Goal: Task Accomplishment & Management: Complete application form

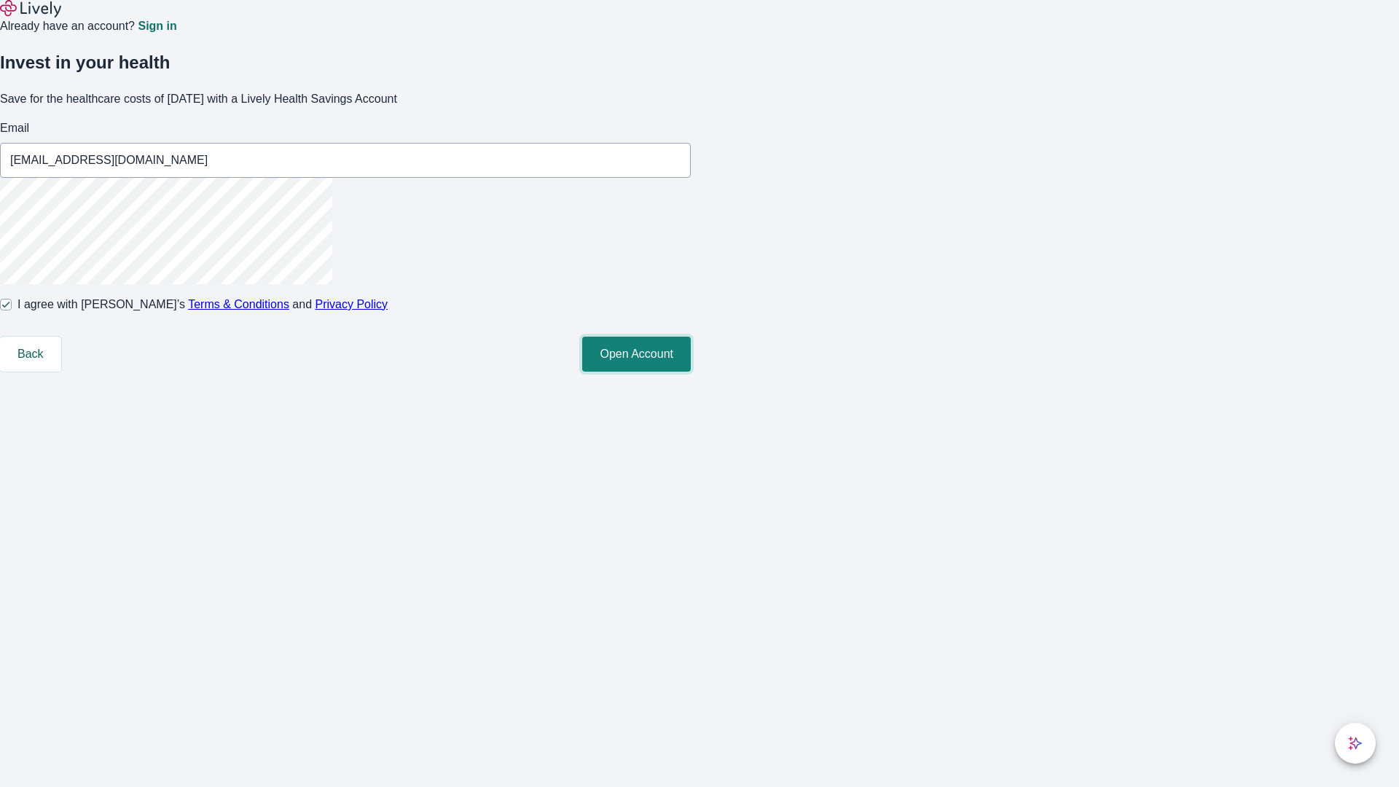
click at [691, 372] on button "Open Account" at bounding box center [636, 354] width 109 height 35
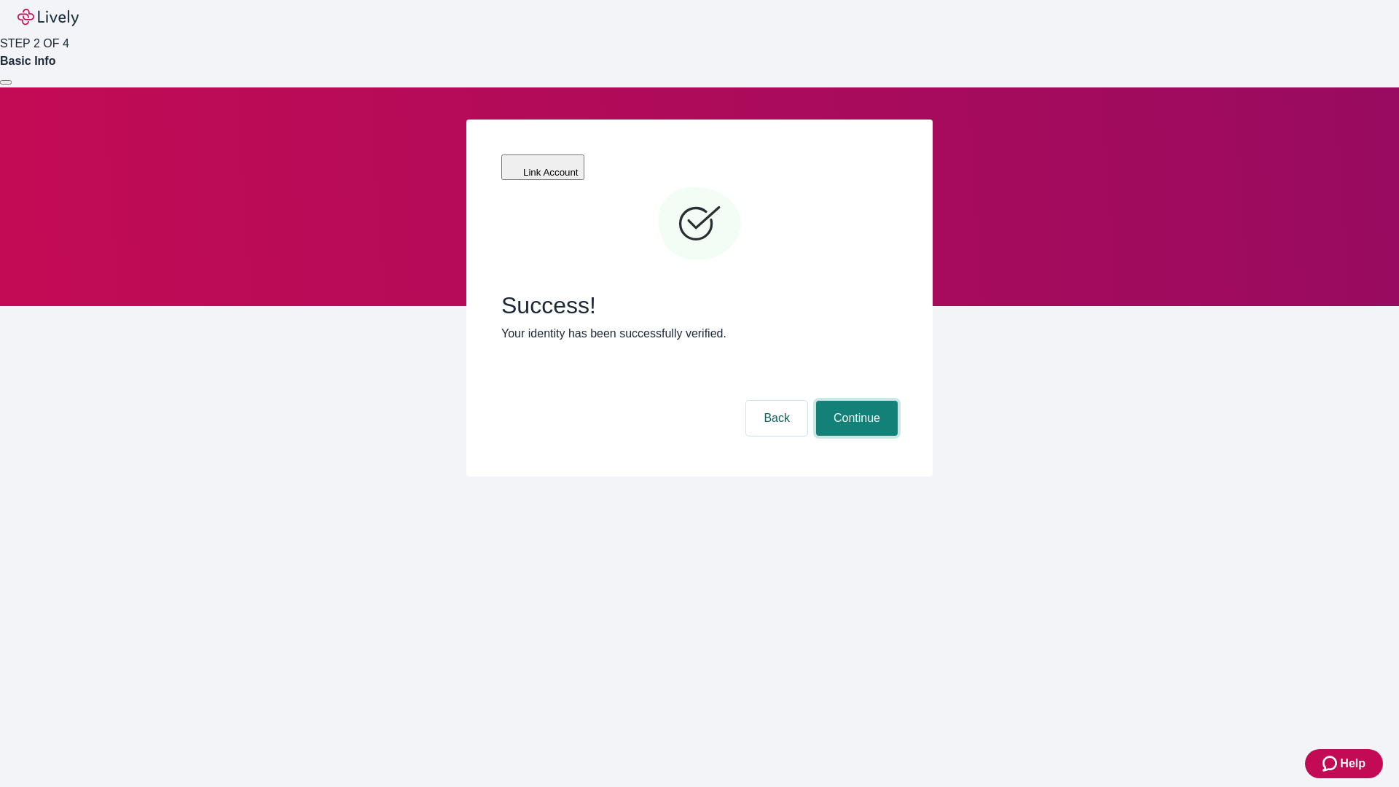
click at [855, 401] on button "Continue" at bounding box center [857, 418] width 82 height 35
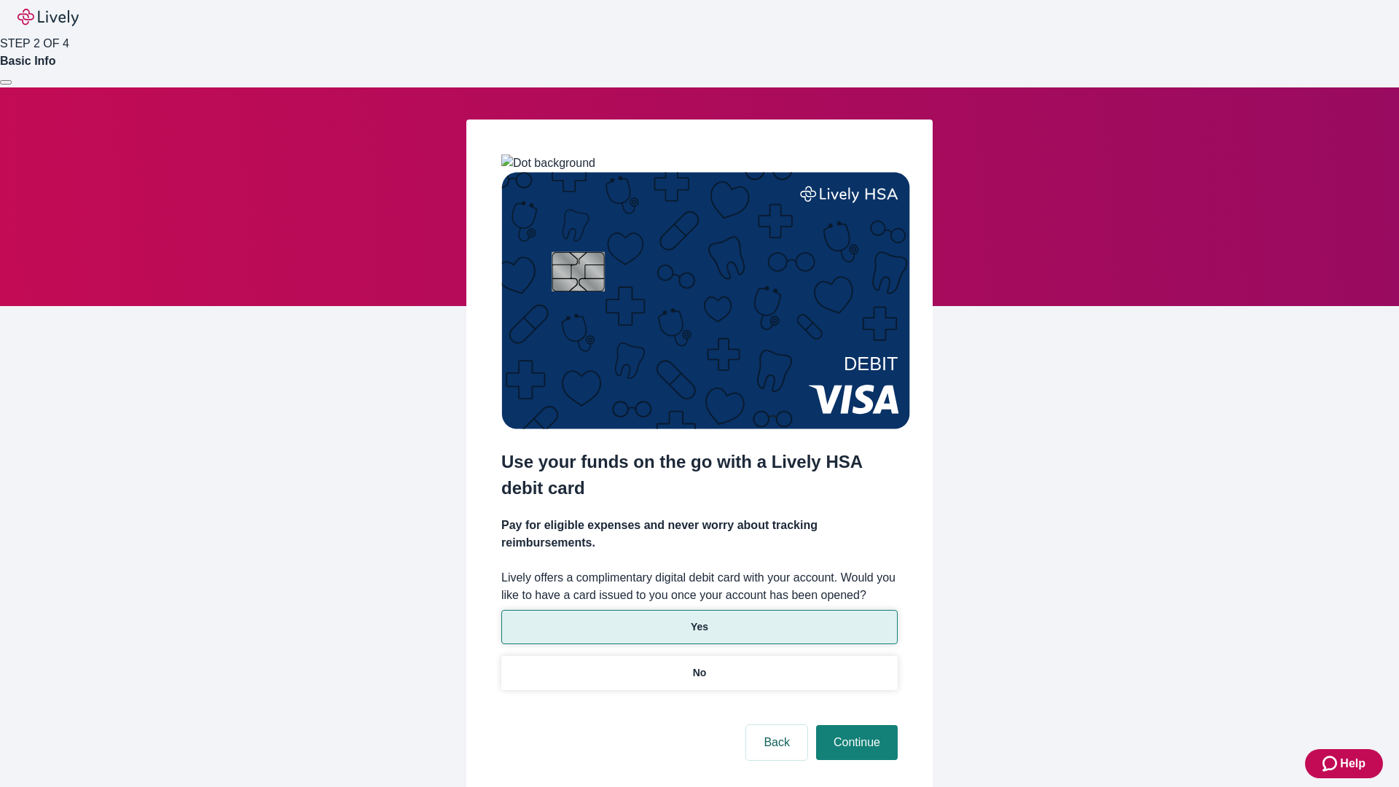
click at [699, 619] on p "Yes" at bounding box center [699, 626] width 17 height 15
click at [855, 725] on button "Continue" at bounding box center [857, 742] width 82 height 35
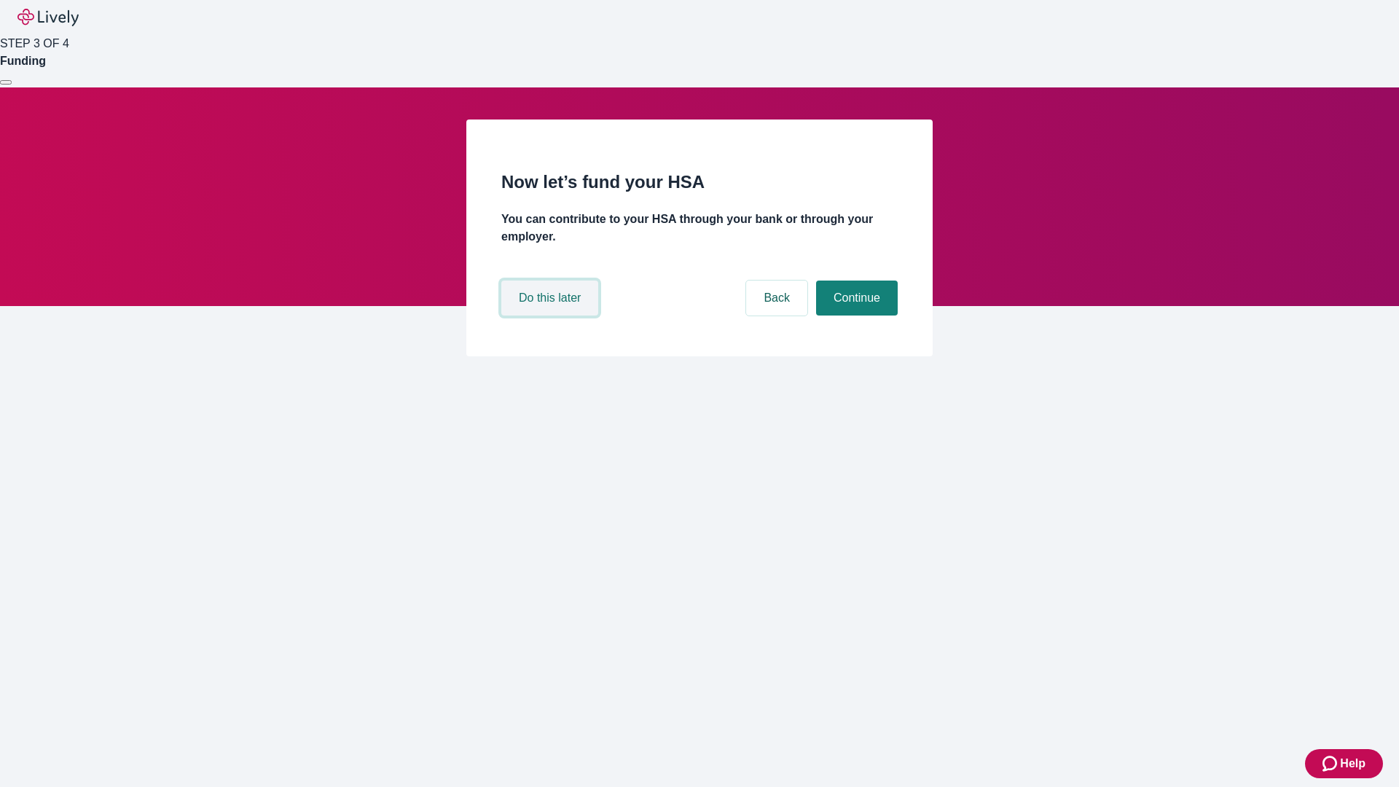
click at [552, 316] on button "Do this later" at bounding box center [549, 298] width 97 height 35
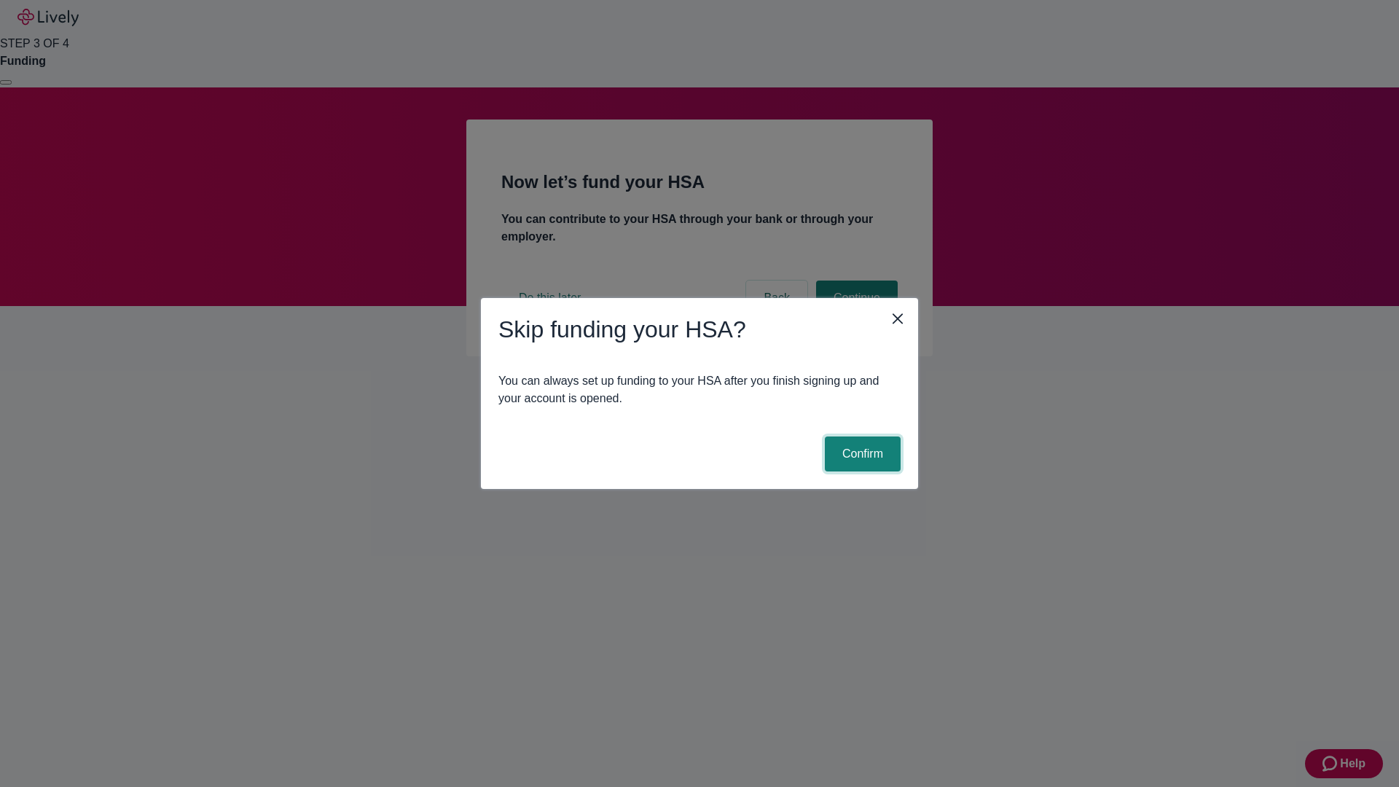
click at [861, 454] on button "Confirm" at bounding box center [863, 454] width 76 height 35
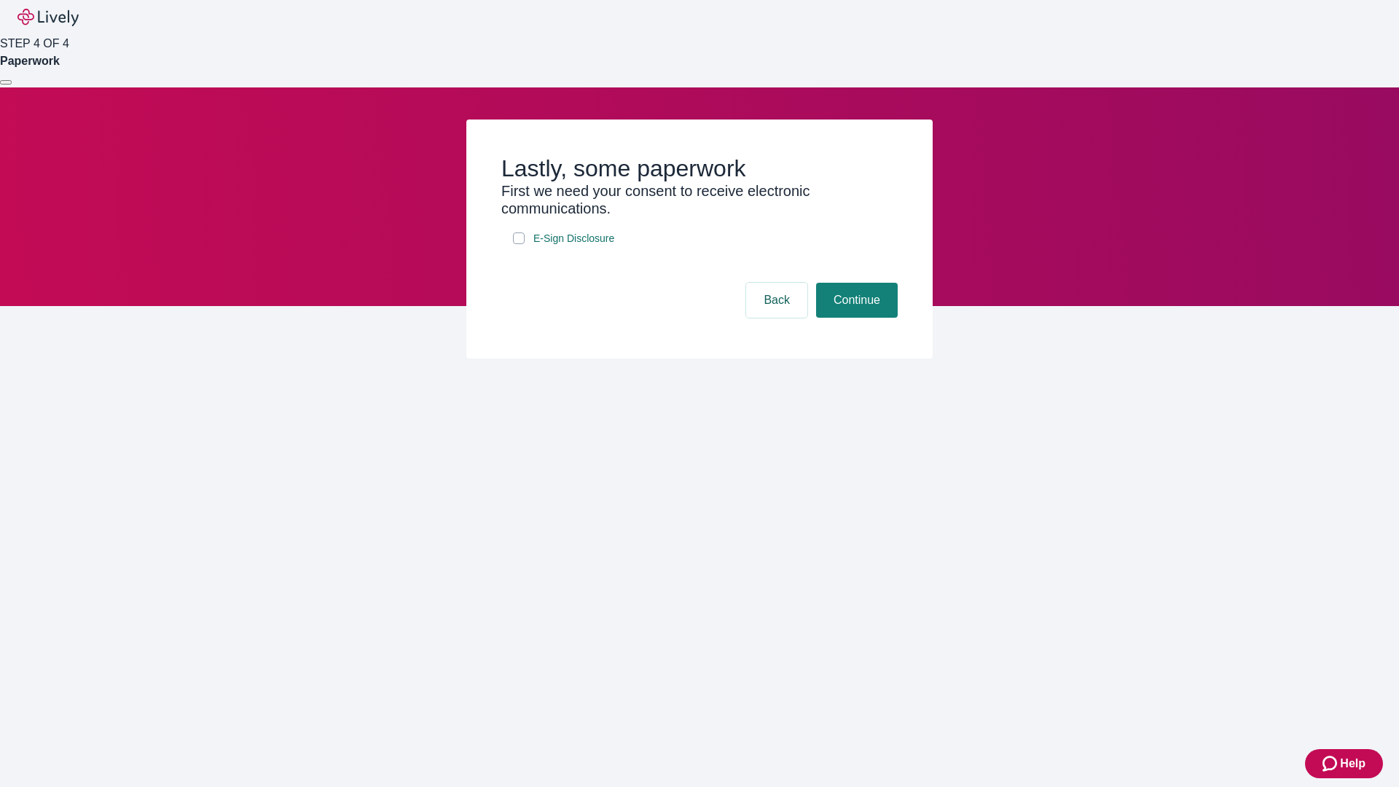
click at [519, 244] on input "E-Sign Disclosure" at bounding box center [519, 238] width 12 height 12
checkbox input "true"
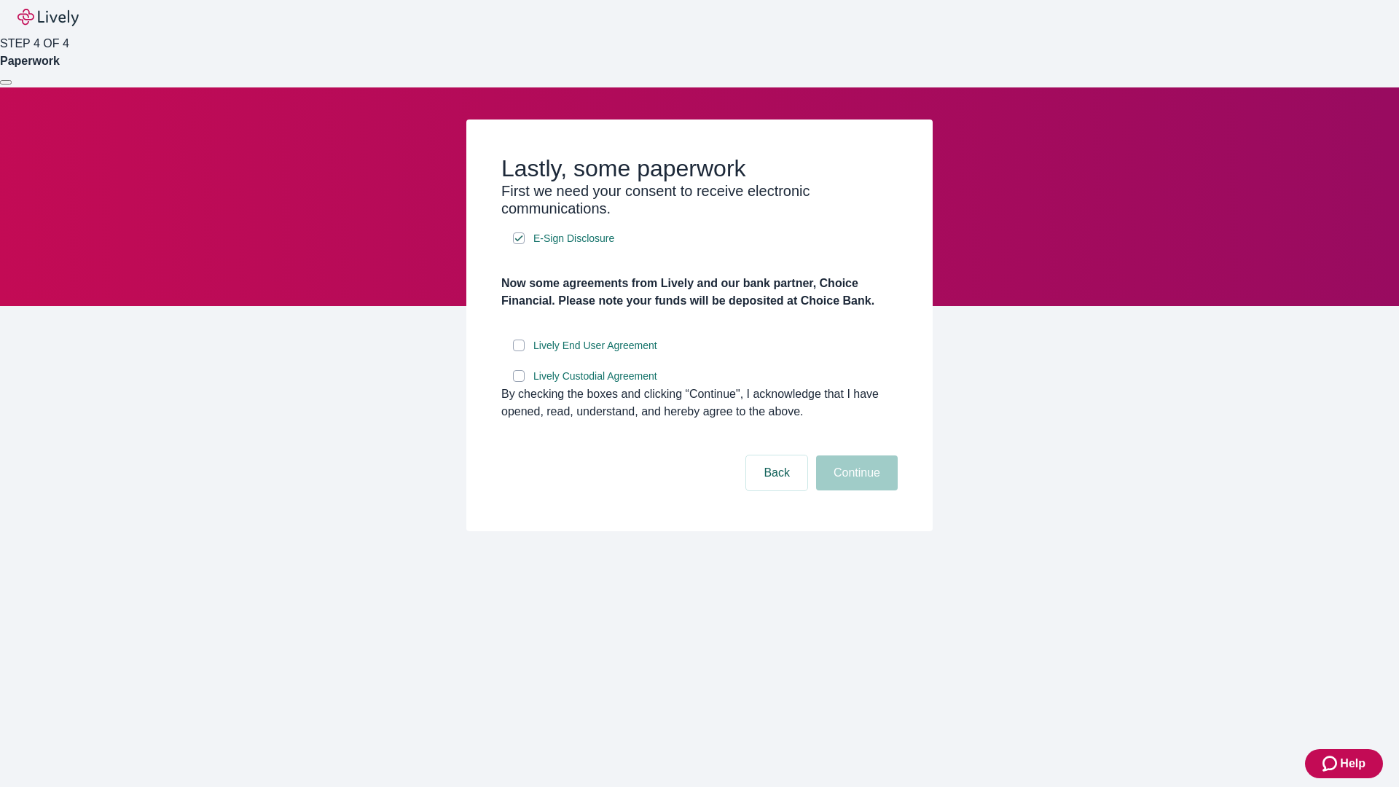
click at [519, 351] on input "Lively End User Agreement" at bounding box center [519, 346] width 12 height 12
checkbox input "true"
click at [519, 382] on input "Lively Custodial Agreement" at bounding box center [519, 376] width 12 height 12
checkbox input "true"
click at [855, 490] on button "Continue" at bounding box center [857, 473] width 82 height 35
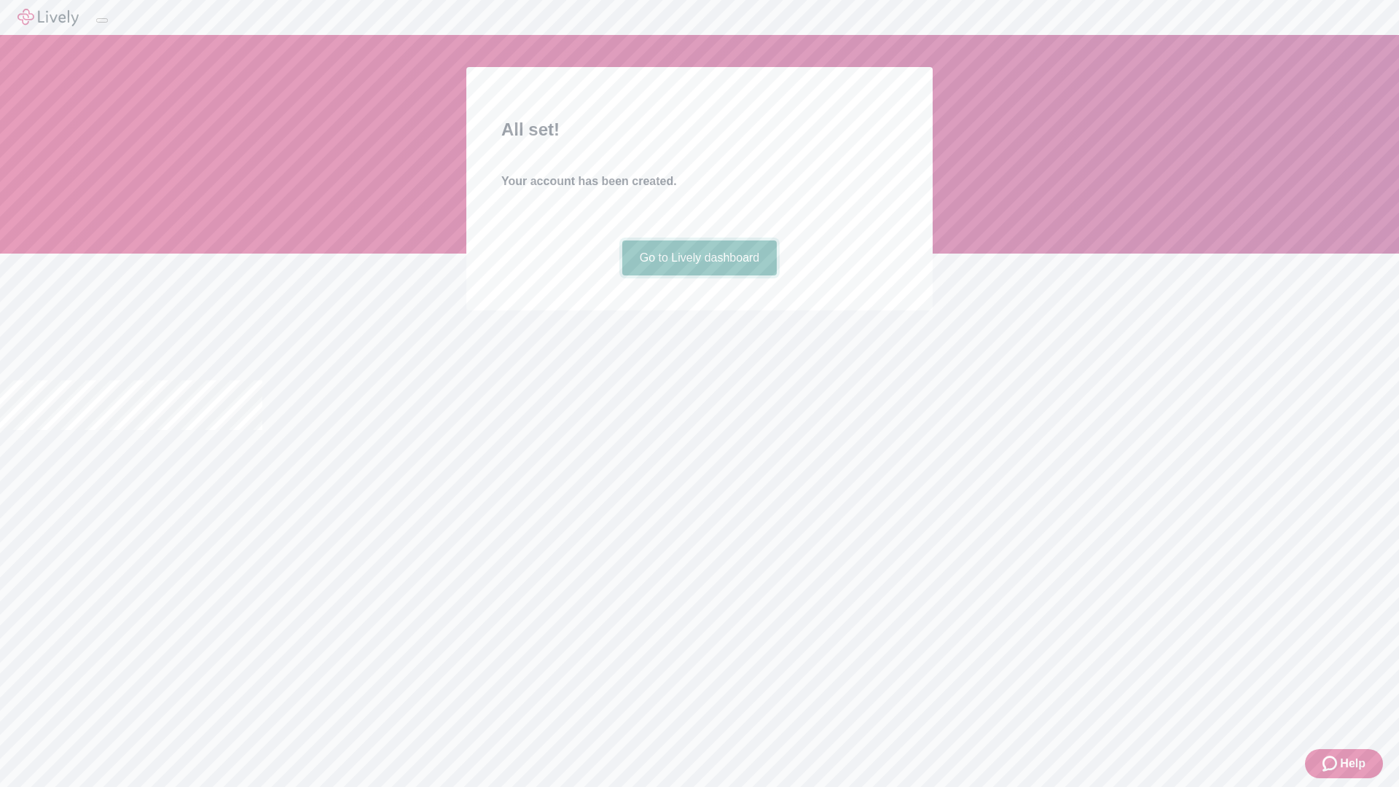
click at [699, 275] on link "Go to Lively dashboard" at bounding box center [699, 258] width 155 height 35
